Goal: Check status: Check status

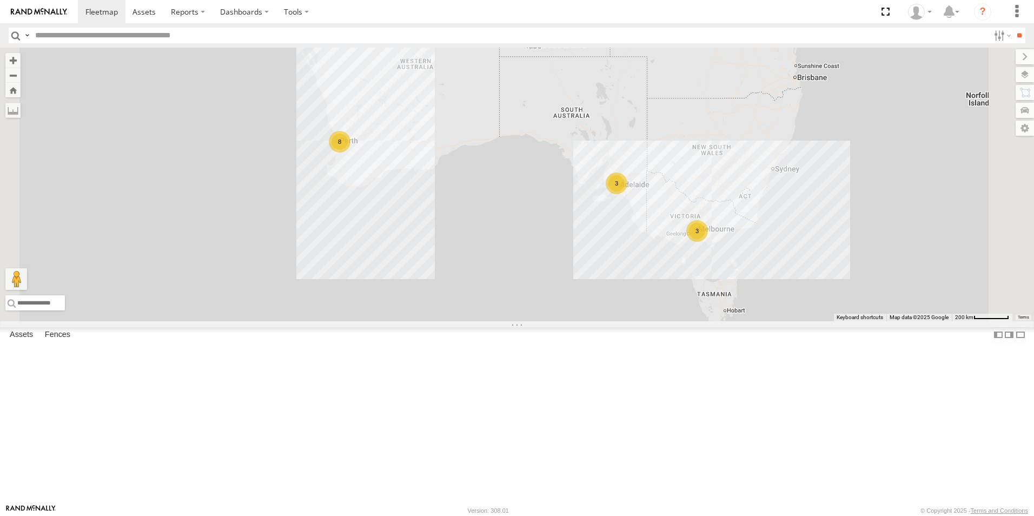
click at [0, 0] on link at bounding box center [0, 0] width 0 height 0
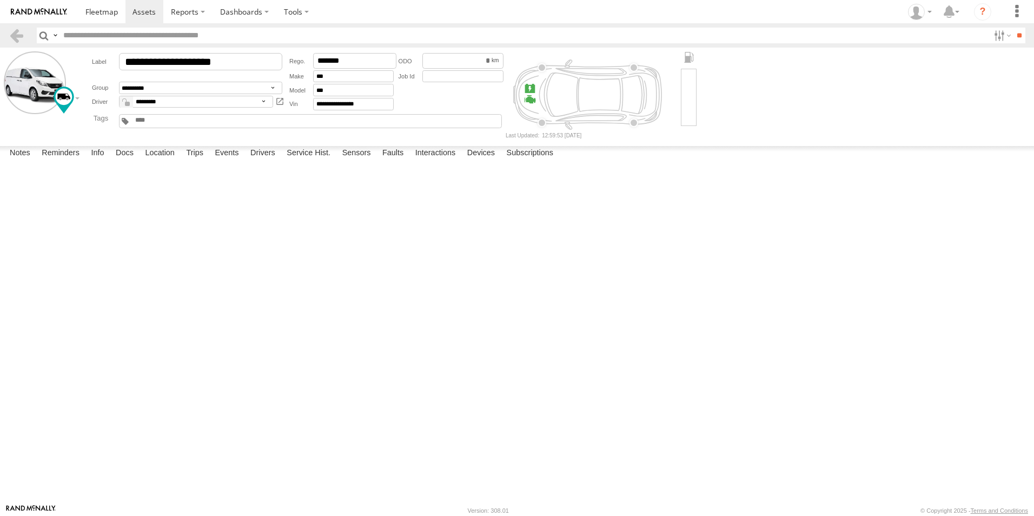
drag, startPoint x: 185, startPoint y: 486, endPoint x: 1009, endPoint y: 513, distance: 824.4
click at [186, 161] on label "Trips" at bounding box center [195, 153] width 28 height 15
click at [22, 34] on link at bounding box center [17, 36] width 16 height 16
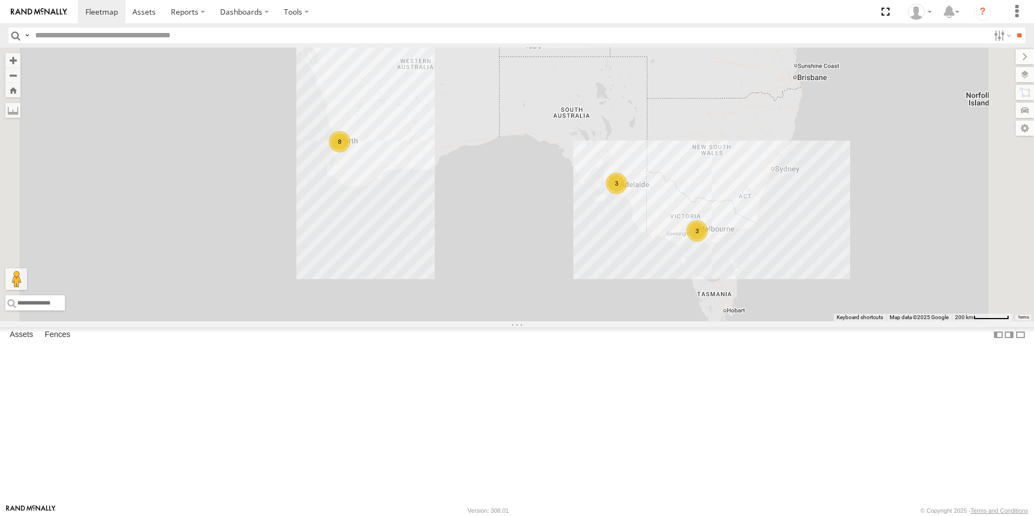
click at [0, 0] on link at bounding box center [0, 0] width 0 height 0
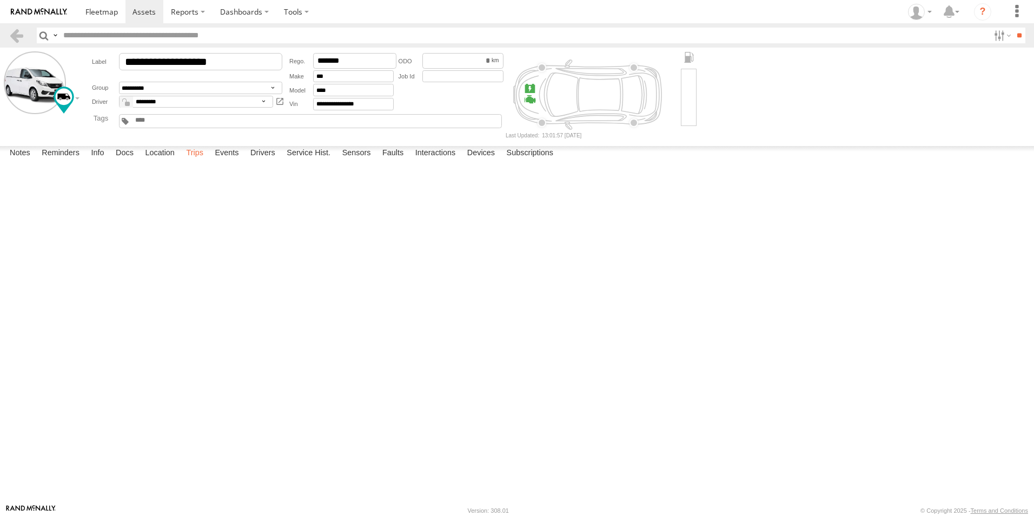
click at [201, 161] on label "Trips" at bounding box center [195, 153] width 28 height 15
